Goal: Obtain resource: Download file/media

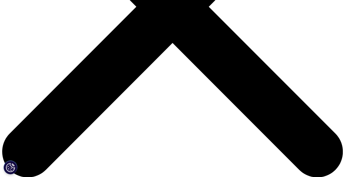
scroll to position [183, 0]
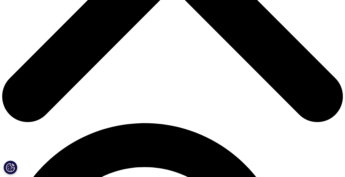
scroll to position [229, 0]
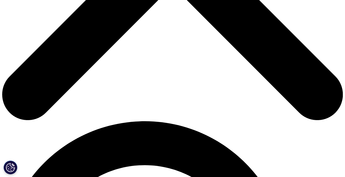
type input "genii"
type input "[PERSON_NAME]"
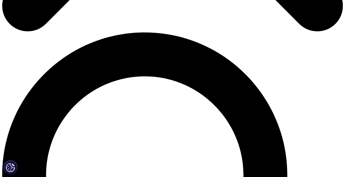
scroll to position [320, 0]
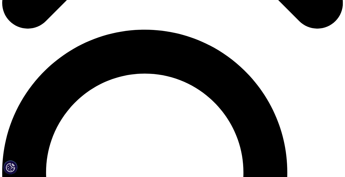
type input "[EMAIL_ADDRESS][PERSON_NAME][DOMAIN_NAME]"
type input "Director Insights"
type input "Novartis"
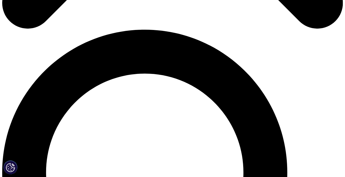
select select "Canada"
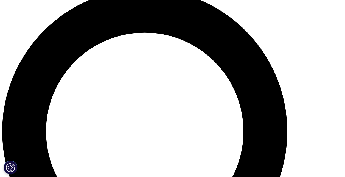
scroll to position [366, 0]
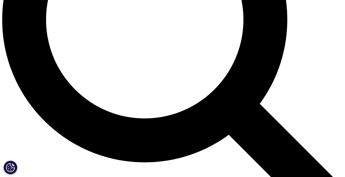
scroll to position [424, 0]
